Goal: Task Accomplishment & Management: Use online tool/utility

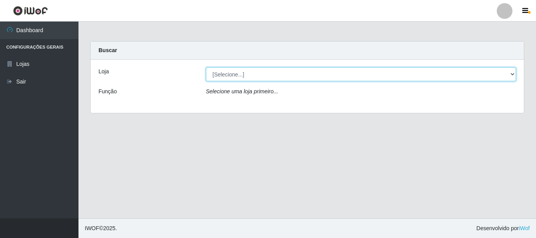
click at [513, 74] on select "[Selecione...] Super Vilton" at bounding box center [361, 74] width 310 height 14
select select "379"
click at [206, 67] on select "[Selecione...] Super Vilton" at bounding box center [361, 74] width 310 height 14
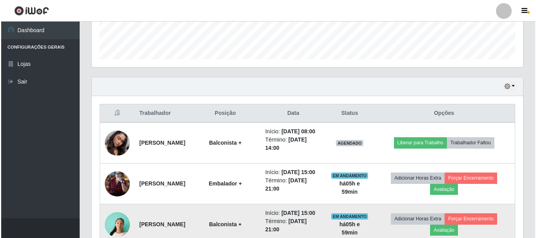
scroll to position [314, 0]
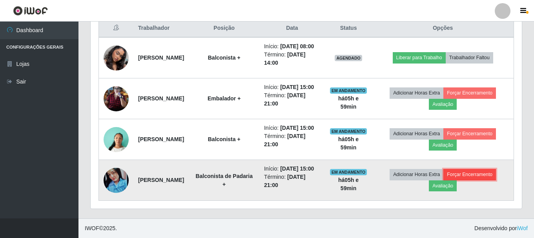
click at [496, 180] on button "Forçar Encerramento" at bounding box center [469, 174] width 53 height 11
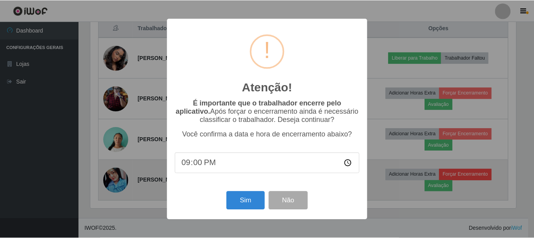
scroll to position [163, 427]
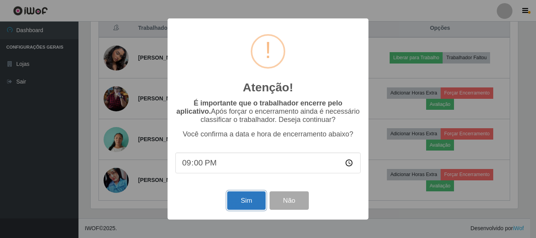
click at [251, 200] on button "Sim" at bounding box center [246, 200] width 38 height 18
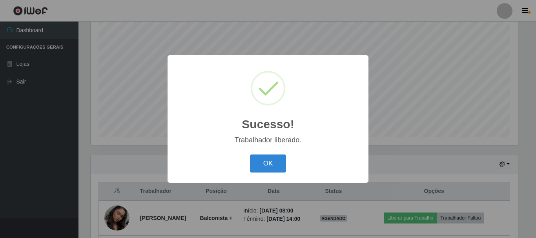
click at [265, 151] on div "Sucesso! × Trabalhador liberado. OK Cancel" at bounding box center [267, 118] width 201 height 127
click at [265, 162] on button "OK" at bounding box center [268, 164] width 36 height 18
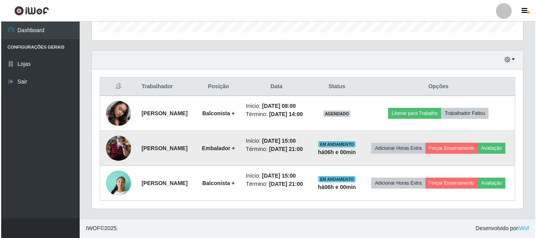
scroll to position [261, 0]
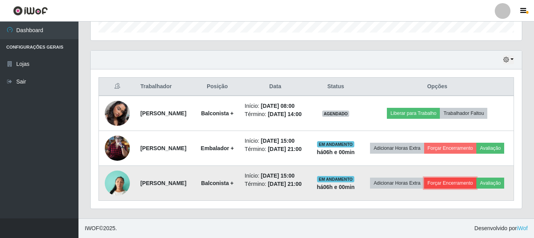
click at [472, 179] on button "Forçar Encerramento" at bounding box center [450, 183] width 53 height 11
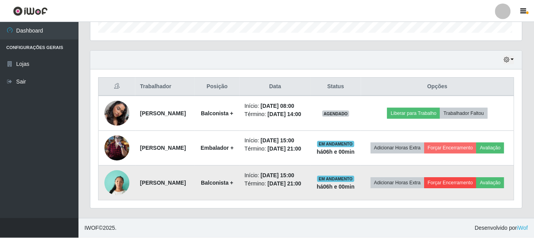
scroll to position [163, 427]
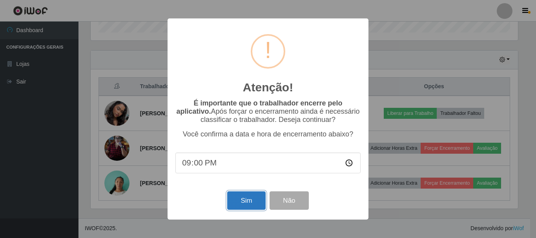
click at [241, 204] on button "Sim" at bounding box center [246, 200] width 38 height 18
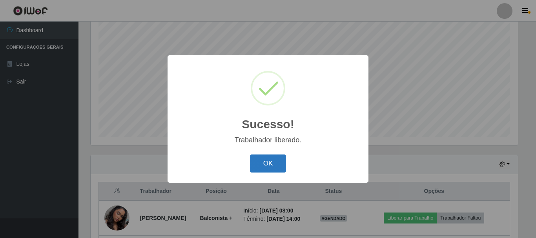
click at [256, 169] on button "OK" at bounding box center [268, 164] width 36 height 18
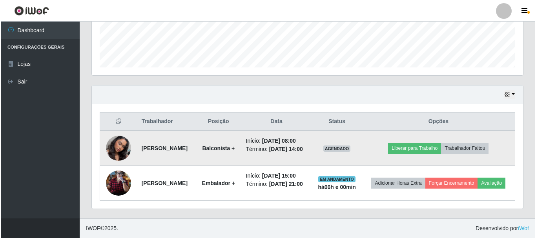
scroll to position [225, 0]
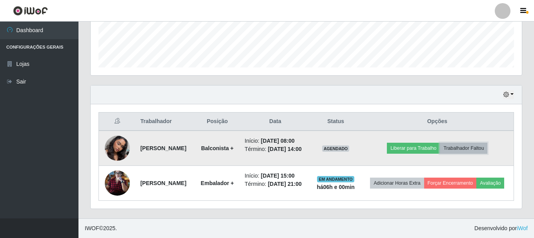
click at [481, 143] on button "Trabalhador Faltou" at bounding box center [463, 148] width 47 height 11
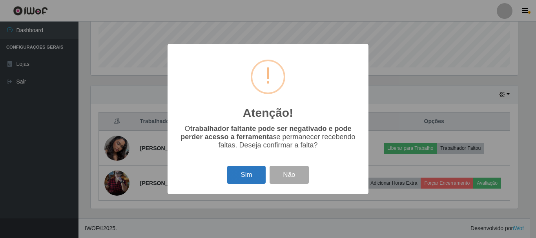
click at [255, 178] on button "Sim" at bounding box center [246, 175] width 38 height 18
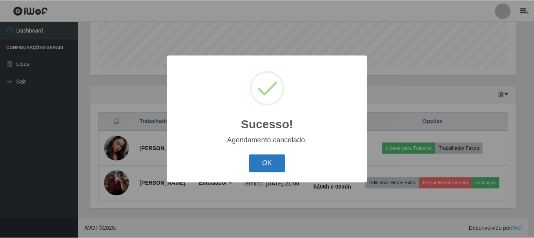
scroll to position [184, 0]
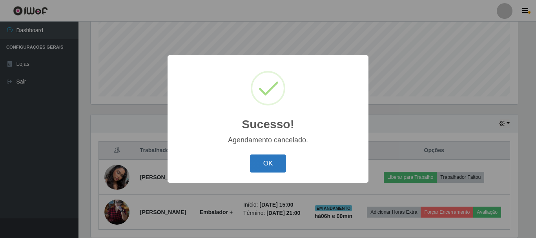
click at [257, 166] on button "OK" at bounding box center [268, 164] width 36 height 18
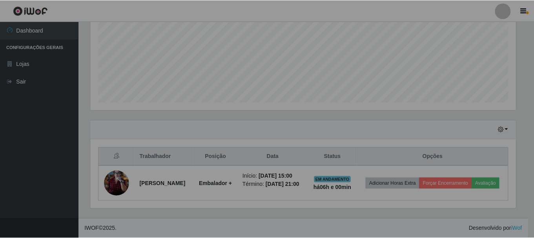
scroll to position [0, 0]
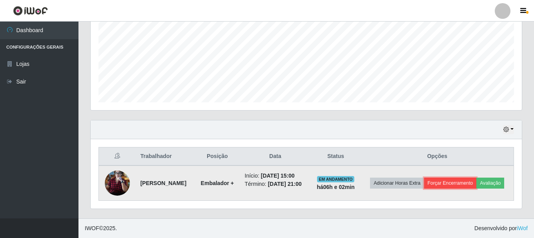
click at [476, 178] on button "Forçar Encerramento" at bounding box center [450, 183] width 53 height 11
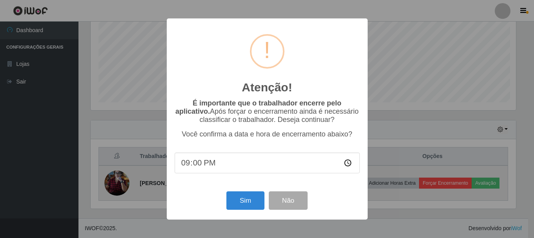
scroll to position [163, 427]
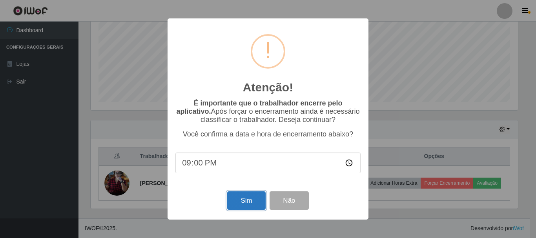
click at [235, 199] on button "Sim" at bounding box center [246, 200] width 38 height 18
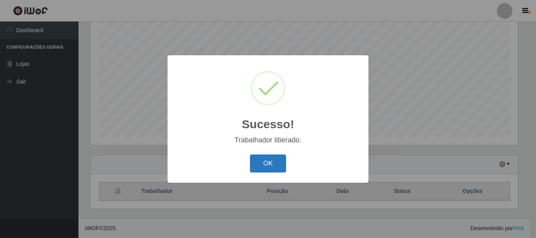
click at [252, 156] on button "OK" at bounding box center [268, 164] width 36 height 18
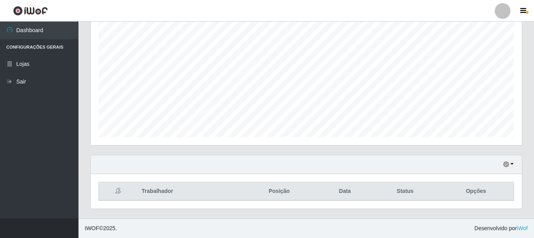
scroll to position [163, 431]
